Goal: Communication & Community: Answer question/provide support

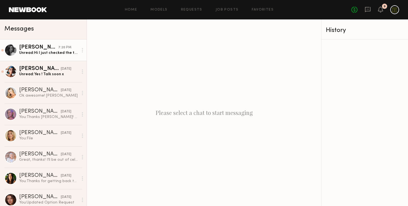
click at [37, 49] on div "[PERSON_NAME]" at bounding box center [38, 48] width 39 height 6
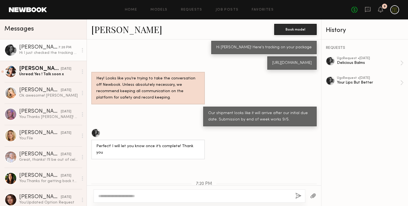
scroll to position [306, 0]
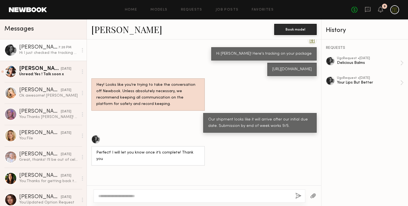
click at [272, 73] on div "[URL][DOMAIN_NAME]" at bounding box center [291, 69] width 39 height 6
click at [272, 73] on div "https://tools.usps.com/go/TrackConfirmAction?tLabels=9400136206249334290542" at bounding box center [291, 69] width 39 height 6
copy div "https://tools.usps.com/go/TrackConfirmAction?tLabels=9400136206249334290542"
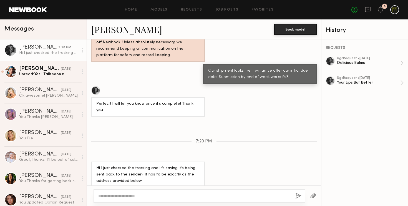
scroll to position [405, 0]
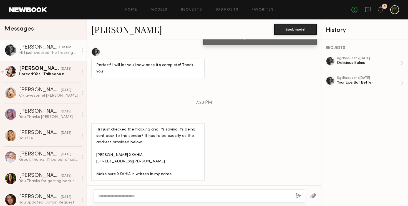
click at [146, 146] on div "Hi I just checked the tracking and it’s saying it’s being sent back to the send…" at bounding box center [148, 152] width 104 height 51
drag, startPoint x: 134, startPoint y: 149, endPoint x: 95, endPoint y: 149, distance: 39.1
click at [95, 149] on div "Hi I just checked the tracking and it’s saying it’s being sent back to the send…" at bounding box center [148, 152] width 114 height 58
copy div "Taylor Falk XKAHIA"
click at [132, 197] on textarea at bounding box center [194, 196] width 193 height 6
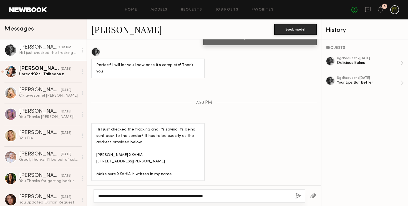
type textarea "**********"
click at [313, 195] on button "button" at bounding box center [313, 196] width 6 height 7
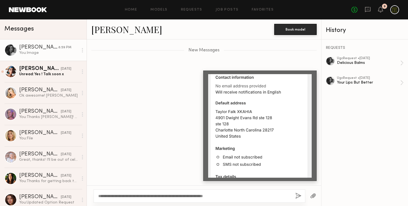
click at [257, 201] on div "**********" at bounding box center [200, 195] width 212 height 13
click at [239, 192] on div "**********" at bounding box center [200, 195] width 212 height 13
click at [232, 195] on textarea "**********" at bounding box center [194, 196] width 193 height 6
click at [295, 197] on button "button" at bounding box center [298, 196] width 6 height 7
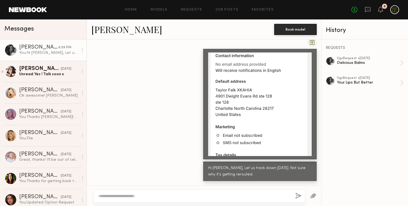
click at [200, 193] on textarea at bounding box center [194, 196] width 193 height 6
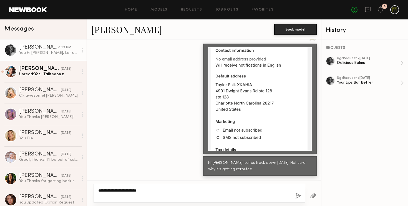
type textarea "**********"
click at [297, 197] on button "button" at bounding box center [298, 196] width 6 height 7
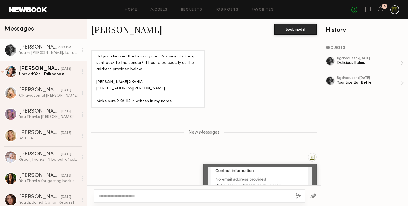
scroll to position [476, 0]
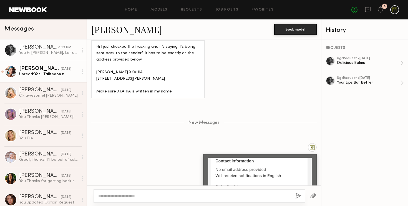
click at [42, 71] on div "Moe S." at bounding box center [40, 69] width 42 height 6
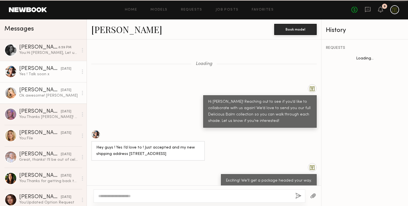
scroll to position [362, 0]
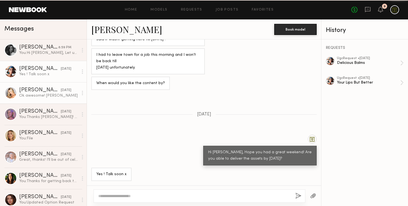
click at [41, 89] on div "Sam F." at bounding box center [40, 90] width 42 height 6
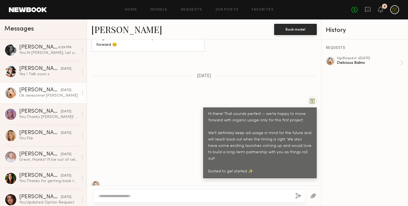
scroll to position [479, 0]
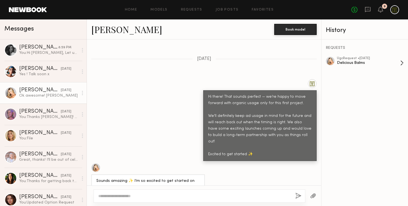
click at [340, 57] on div "ugc Request • 08/25/2025" at bounding box center [368, 59] width 63 height 4
click at [339, 59] on div "ugc Request • 08/25/2025" at bounding box center [368, 59] width 63 height 4
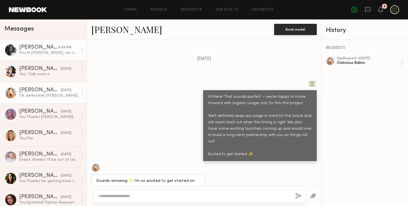
click at [45, 51] on div "You: Hi Taylor, Let us track down tomorrow. Not sure why it's getting rerouted." at bounding box center [48, 52] width 59 height 5
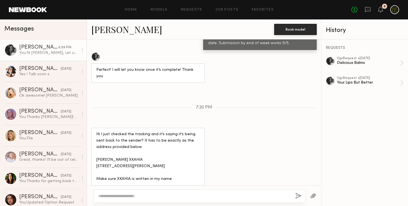
scroll to position [388, 0]
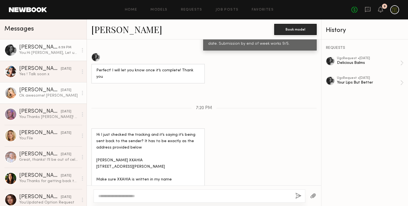
click at [42, 94] on div "Ok awesome! Samantha Fuller" at bounding box center [48, 95] width 59 height 5
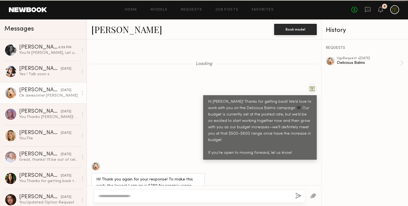
scroll to position [559, 0]
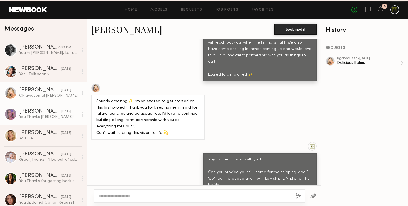
click at [37, 110] on div "Jill S." at bounding box center [40, 112] width 42 height 6
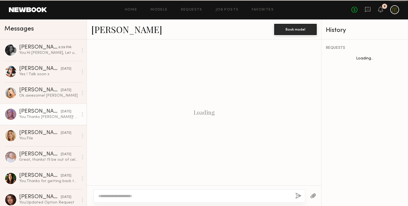
scroll to position [326, 0]
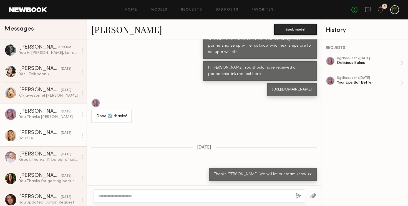
click at [38, 132] on div "Hailey M." at bounding box center [40, 133] width 42 height 6
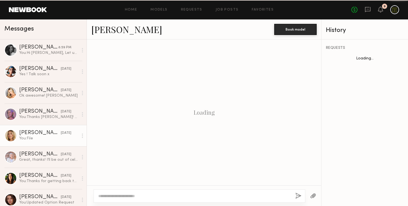
scroll to position [536, 0]
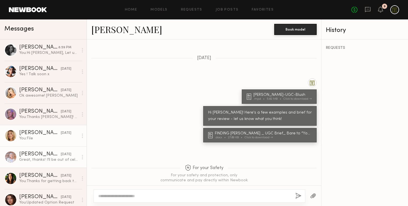
click at [36, 161] on div "Great, thanks! I’ll be out of cell service here and there but will check messag…" at bounding box center [48, 159] width 59 height 5
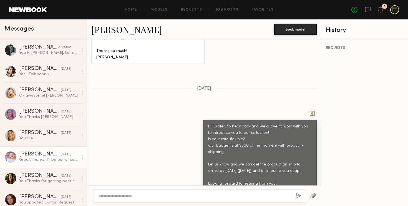
scroll to position [819, 0]
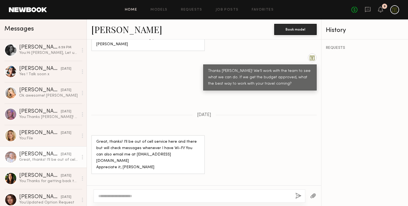
click at [129, 10] on link "Home" at bounding box center [131, 10] width 12 height 4
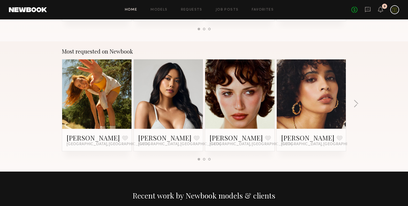
scroll to position [458, 0]
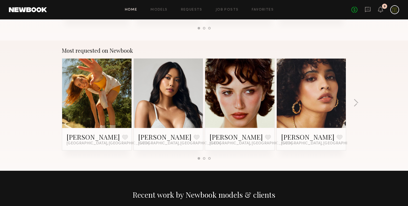
click at [159, 102] on link at bounding box center [169, 93] width 34 height 69
click at [354, 103] on button "button" at bounding box center [355, 103] width 5 height 9
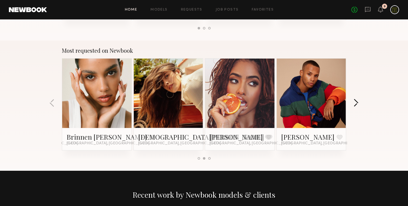
click at [354, 103] on button "button" at bounding box center [355, 103] width 5 height 9
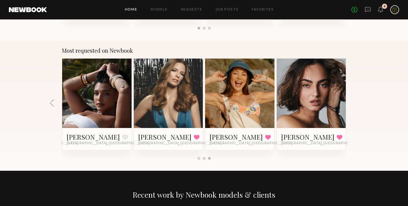
click at [354, 103] on div "Most requested on Newbook Haley G. Favorite Los Angeles, CA Ericka B. Favorite …" at bounding box center [204, 106] width 408 height 130
click at [203, 159] on div at bounding box center [204, 158] width 2 height 2
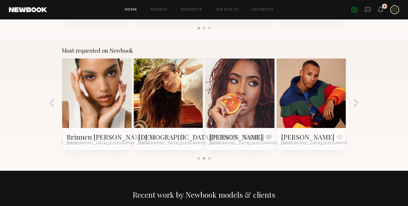
click at [198, 159] on div at bounding box center [204, 158] width 13 height 2
click at [186, 106] on div at bounding box center [168, 93] width 69 height 69
click at [186, 119] on div at bounding box center [168, 93] width 69 height 69
click at [150, 140] on link "[DEMOGRAPHIC_DATA][PERSON_NAME]" at bounding box center [201, 136] width 126 height 9
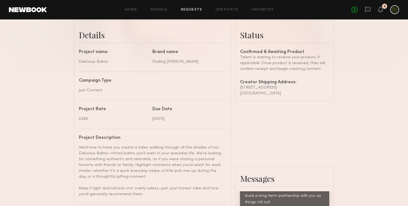
scroll to position [135, 0]
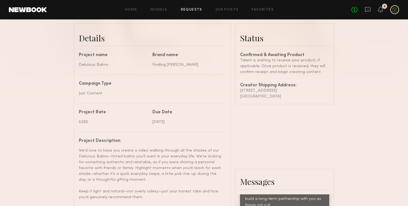
drag, startPoint x: 279, startPoint y: 95, endPoint x: 240, endPoint y: 91, distance: 39.9
click at [240, 92] on common-border "Status Confirmed & Awaiting Product Talent is waiting to receive your product, …" at bounding box center [284, 63] width 99 height 81
copy div "9216 Old Farmhouse Rd Lakeside , CA 92040"
click at [155, 95] on div "Just Content" at bounding box center [150, 94] width 143 height 6
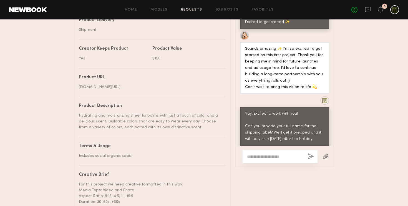
scroll to position [362, 0]
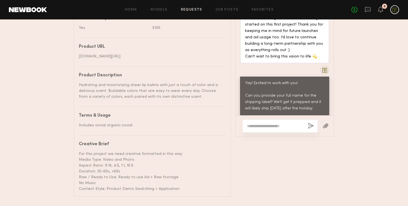
drag, startPoint x: 276, startPoint y: 104, endPoint x: 242, endPoint y: 105, distance: 34.4
click at [242, 117] on div "Ok awesome! Samantha Fuller" at bounding box center [261, 127] width 42 height 20
copy div "Samantha Fuller"
click at [272, 111] on div "Loading Hi Sam! Thanks for getting back! We’d love to work with you on the Deli…" at bounding box center [285, 42] width 98 height 148
click at [368, 10] on icon at bounding box center [368, 9] width 6 height 6
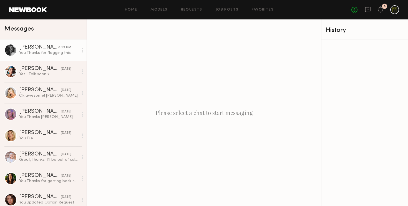
click at [33, 52] on div "You: Thanks for flagging this." at bounding box center [48, 52] width 59 height 5
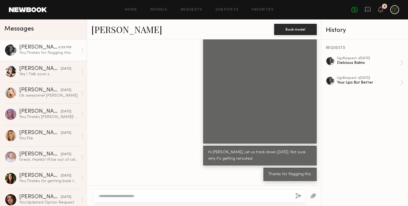
scroll to position [404, 0]
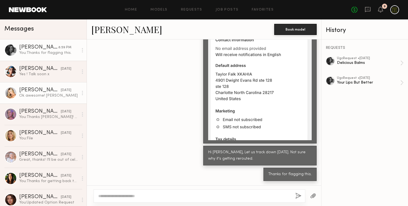
click at [36, 92] on div "Sam F." at bounding box center [40, 90] width 42 height 6
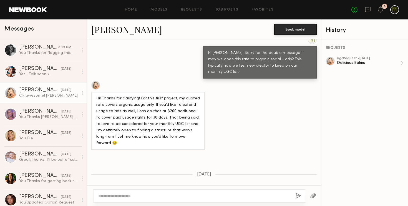
scroll to position [355, 0]
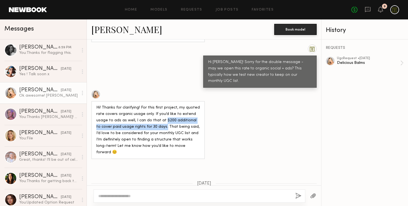
drag, startPoint x: 162, startPoint y: 107, endPoint x: 159, endPoint y: 114, distance: 7.4
click at [159, 114] on div "Hi! Thanks for clarifying! For this first project, my quoted rate covers organi…" at bounding box center [148, 130] width 104 height 51
copy div "$200 additional to cover paid usage rights for 30 days."
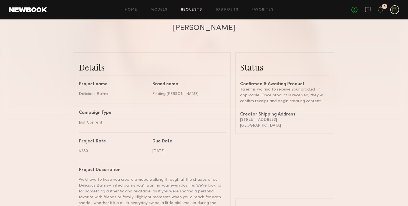
scroll to position [117, 0]
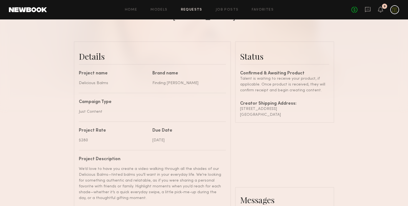
drag, startPoint x: 282, startPoint y: 114, endPoint x: 240, endPoint y: 107, distance: 42.8
click at [240, 107] on common-border "Status Confirmed & Awaiting Product Talent is waiting to receive your product, …" at bounding box center [284, 81] width 99 height 81
copy div "9216 Old Farmhouse Rd Lakeside , CA 92040"
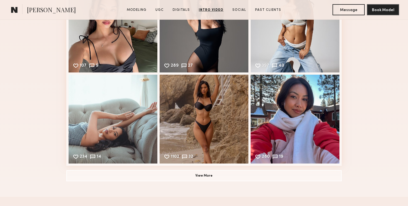
scroll to position [1255, 0]
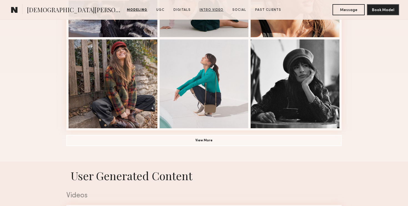
scroll to position [403, 0]
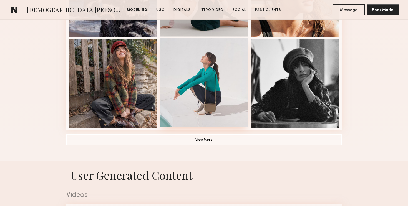
click at [216, 94] on div at bounding box center [204, 82] width 89 height 89
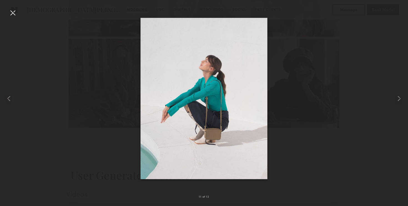
click at [304, 111] on div at bounding box center [204, 98] width 408 height 179
